Goal: Information Seeking & Learning: Find specific fact

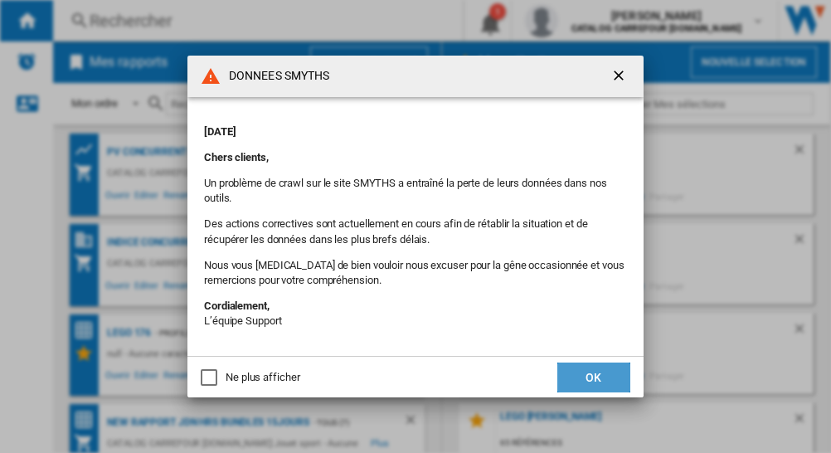
click at [587, 378] on button "OK" at bounding box center [593, 377] width 73 height 30
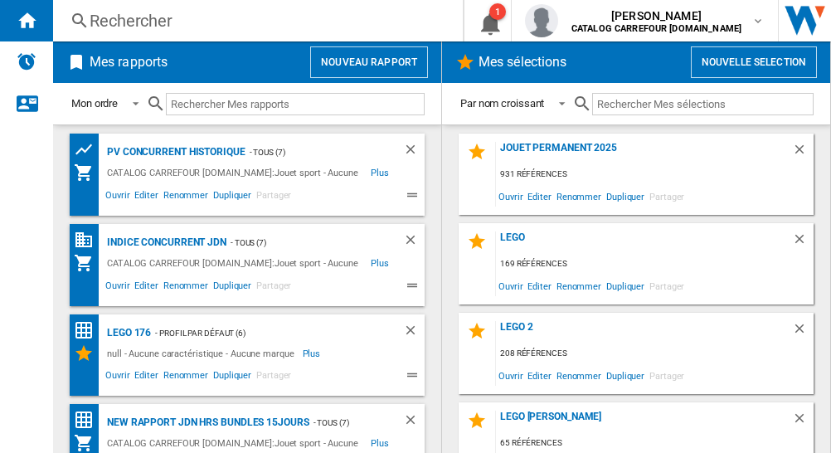
click at [172, 16] on div "Rechercher" at bounding box center [255, 20] width 330 height 23
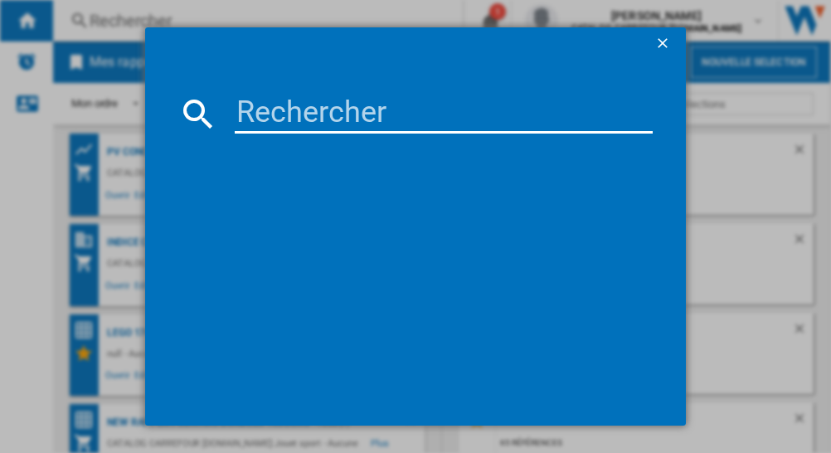
click at [265, 109] on input at bounding box center [443, 114] width 417 height 40
paste input "4008789716804"
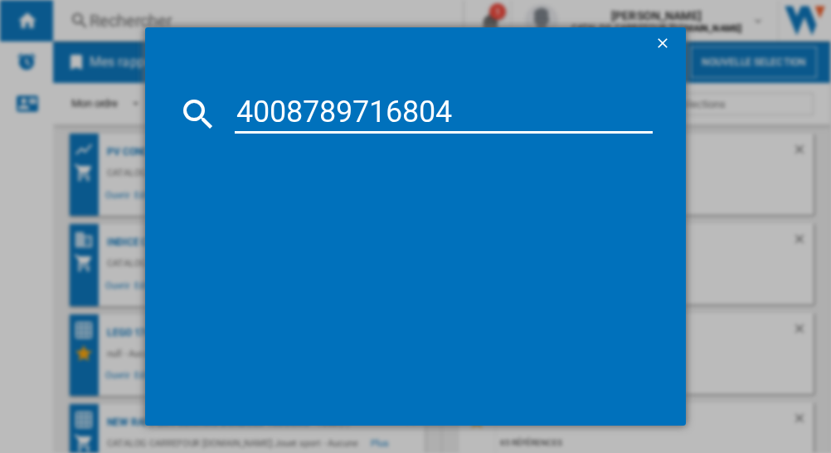
type input "4008789716804"
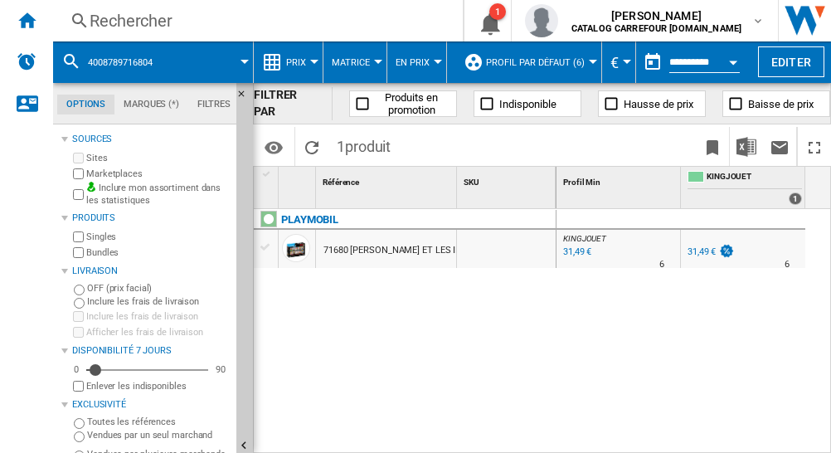
click at [692, 254] on div "31,49 €" at bounding box center [701, 251] width 28 height 11
